Goal: Information Seeking & Learning: Learn about a topic

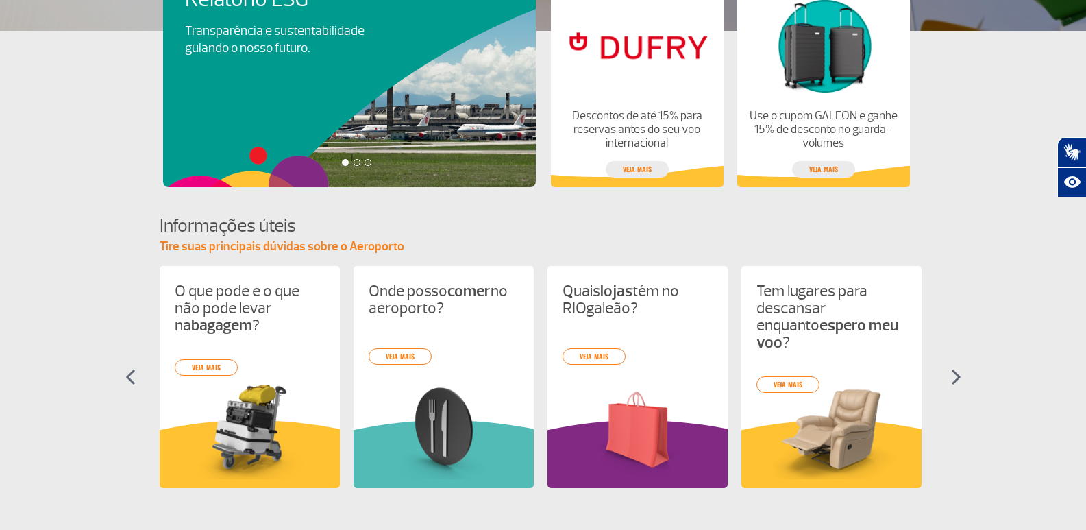
scroll to position [411, 0]
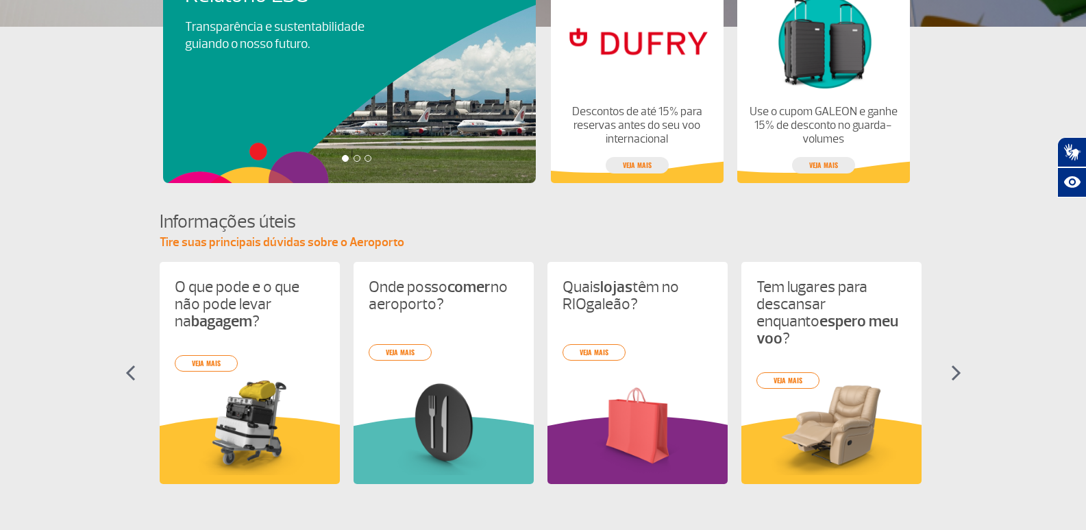
click at [415, 350] on div "O que pode e o que não pode levar na bagagem ? veja mais Onde posso comer no ae…" at bounding box center [544, 385] width 768 height 247
click at [400, 349] on link "veja mais" at bounding box center [400, 352] width 63 height 16
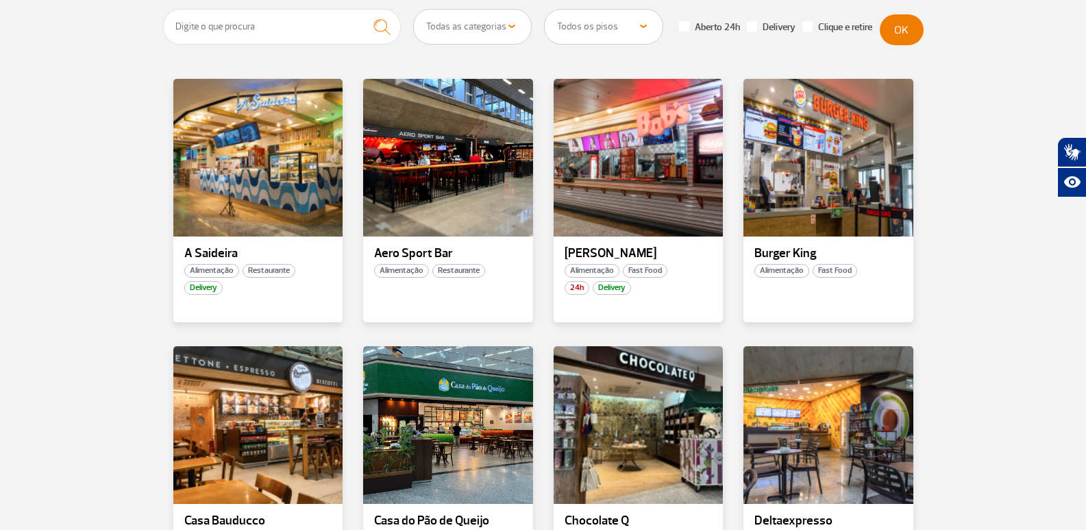
scroll to position [343, 0]
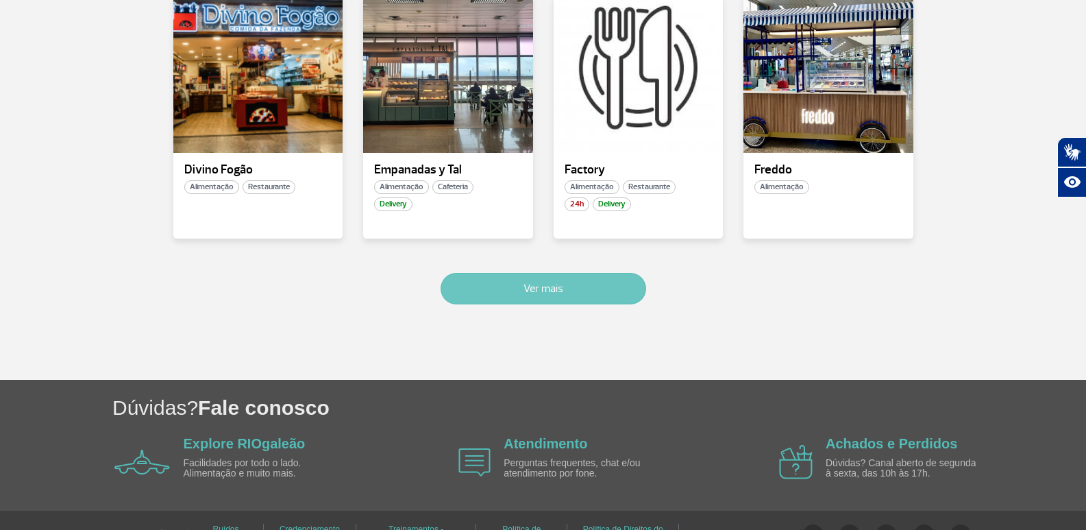
click at [633, 288] on button "Ver mais" at bounding box center [544, 289] width 206 height 32
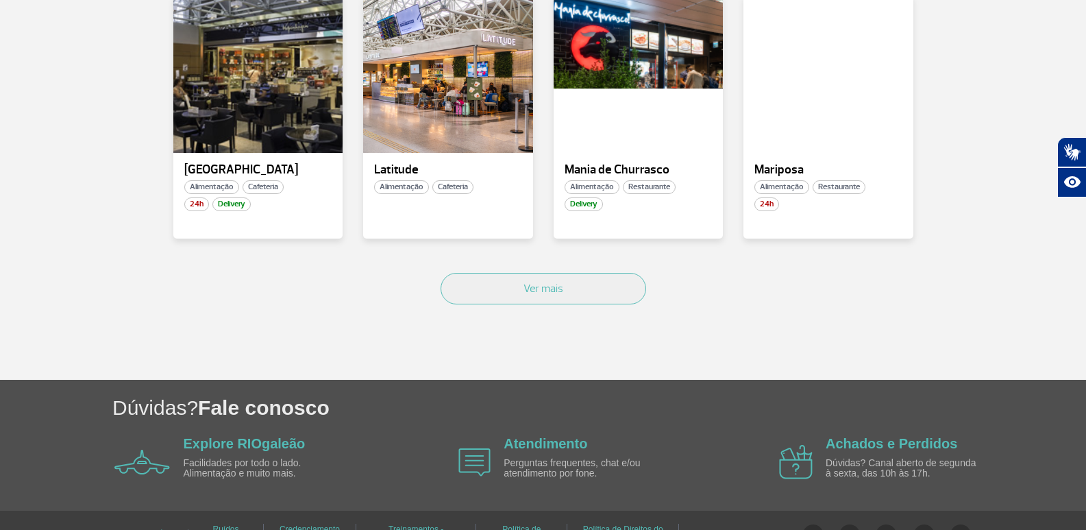
scroll to position [1642, 0]
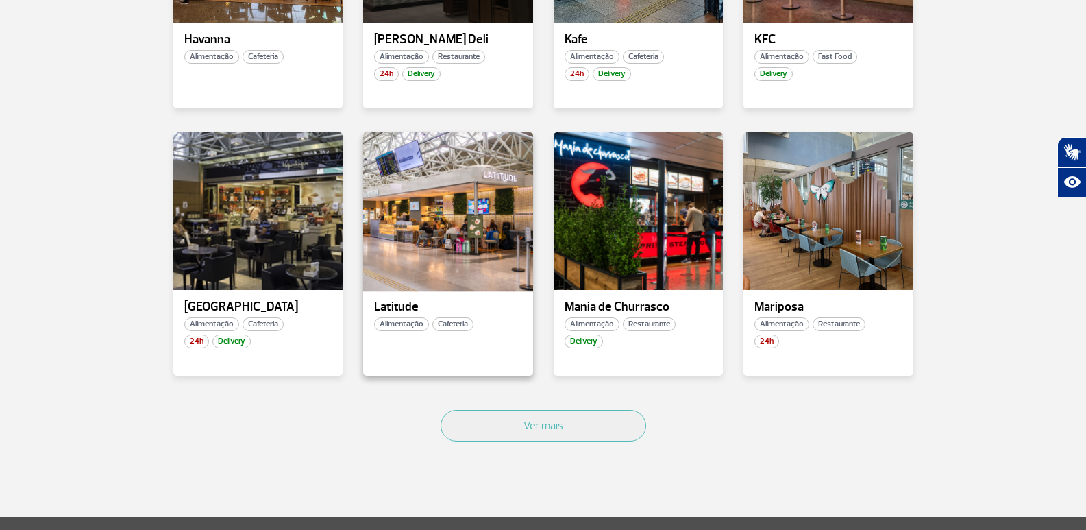
click at [439, 245] on div at bounding box center [448, 210] width 173 height 161
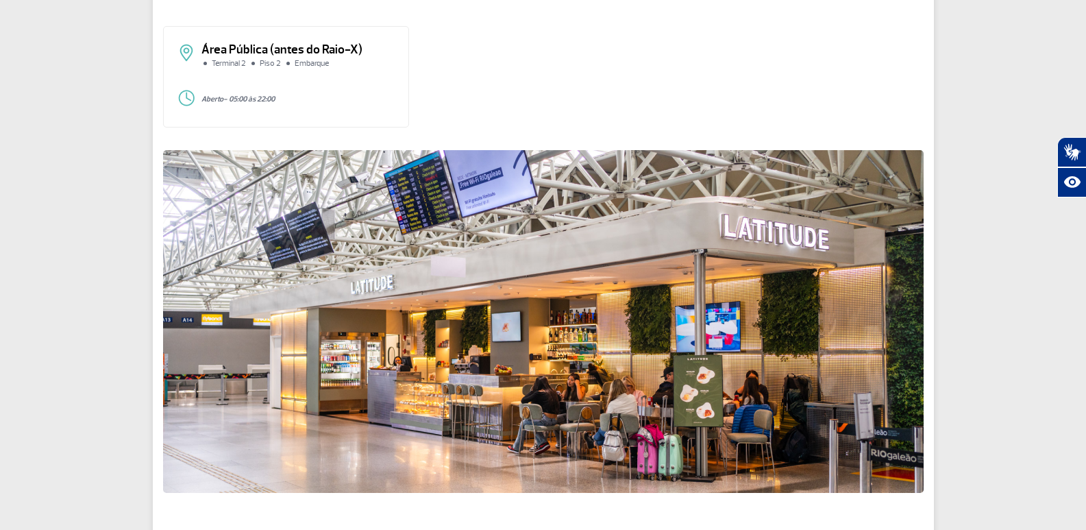
scroll to position [137, 0]
